Goal: Use online tool/utility: Utilize a website feature to perform a specific function

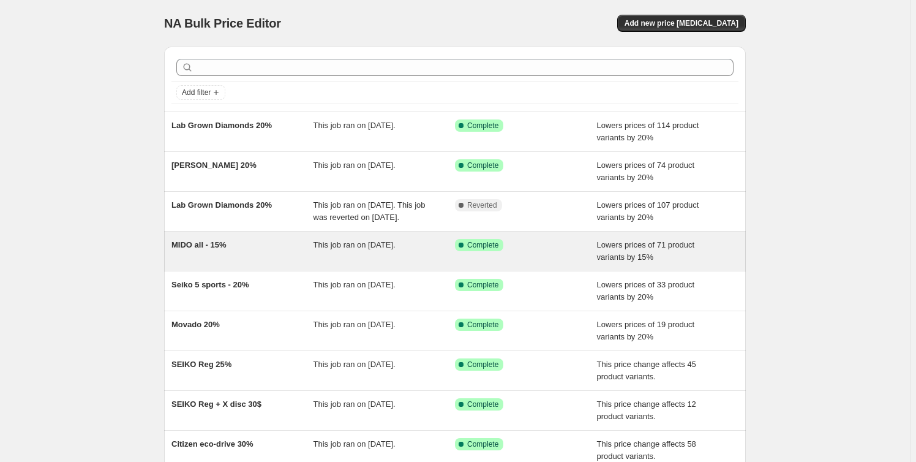
click at [329, 249] on span "This job ran on [DATE]." at bounding box center [355, 244] width 82 height 9
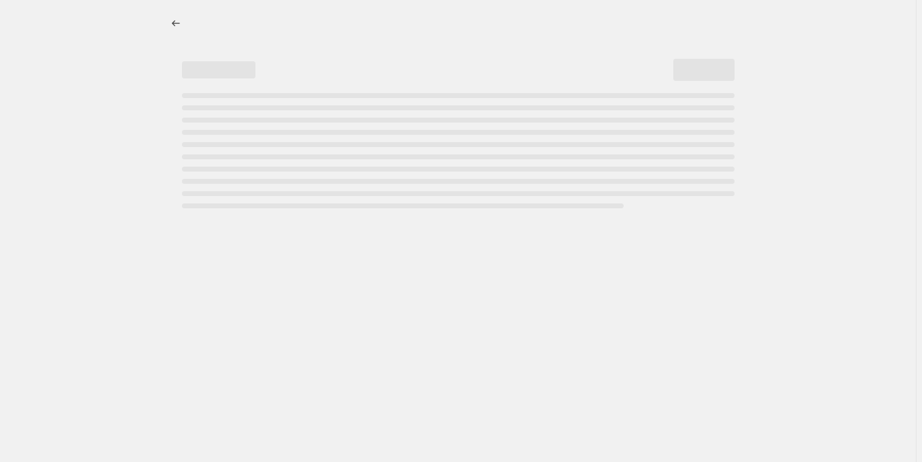
select select "percentage"
select select "no_change"
select select "collection"
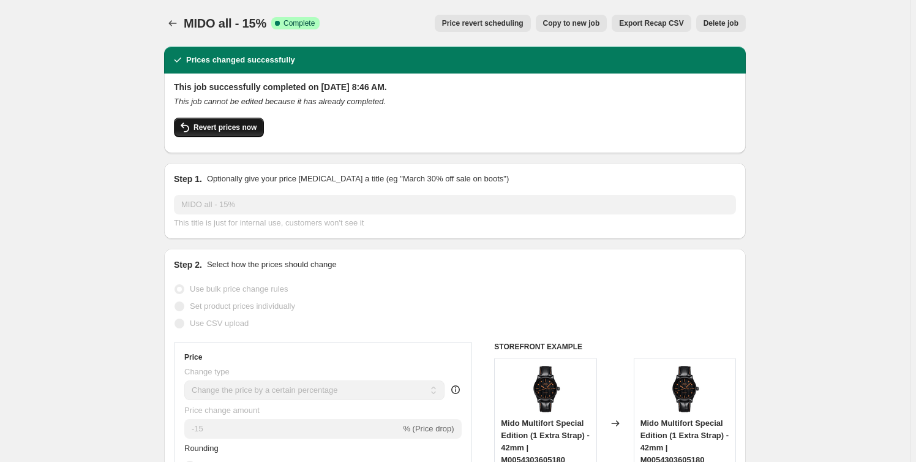
click at [214, 132] on span "Revert prices now" at bounding box center [225, 127] width 63 height 10
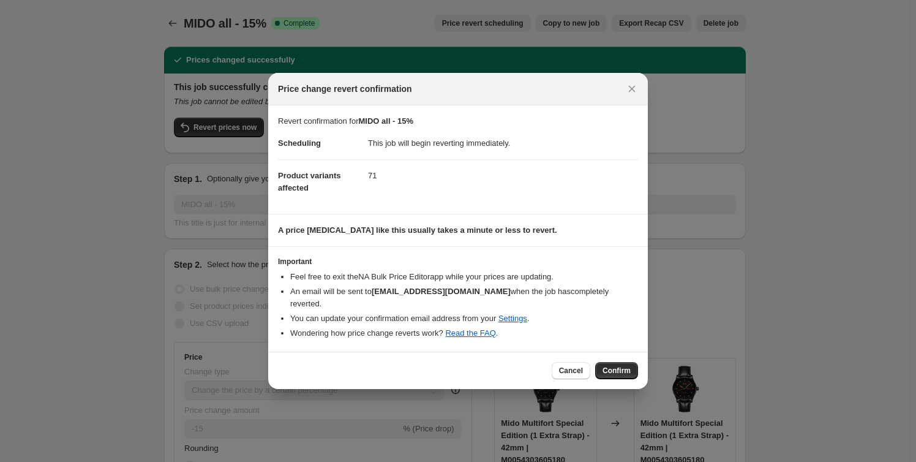
drag, startPoint x: 468, startPoint y: 355, endPoint x: 444, endPoint y: 361, distance: 24.7
click at [447, 359] on div "Cancel Confirm" at bounding box center [458, 370] width 380 height 37
click at [579, 366] on span "Cancel" at bounding box center [571, 371] width 24 height 10
